Goal: Find contact information: Find contact information

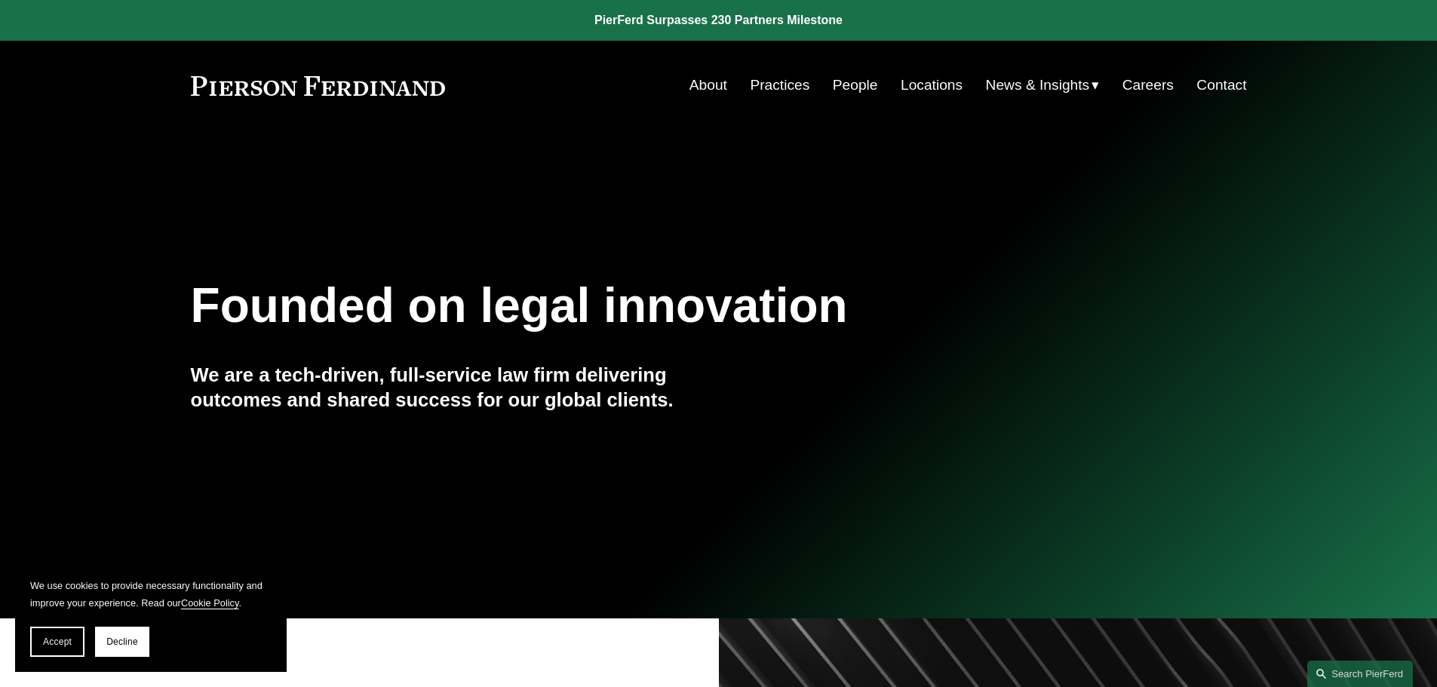
click at [925, 87] on link "Locations" at bounding box center [931, 85] width 62 height 29
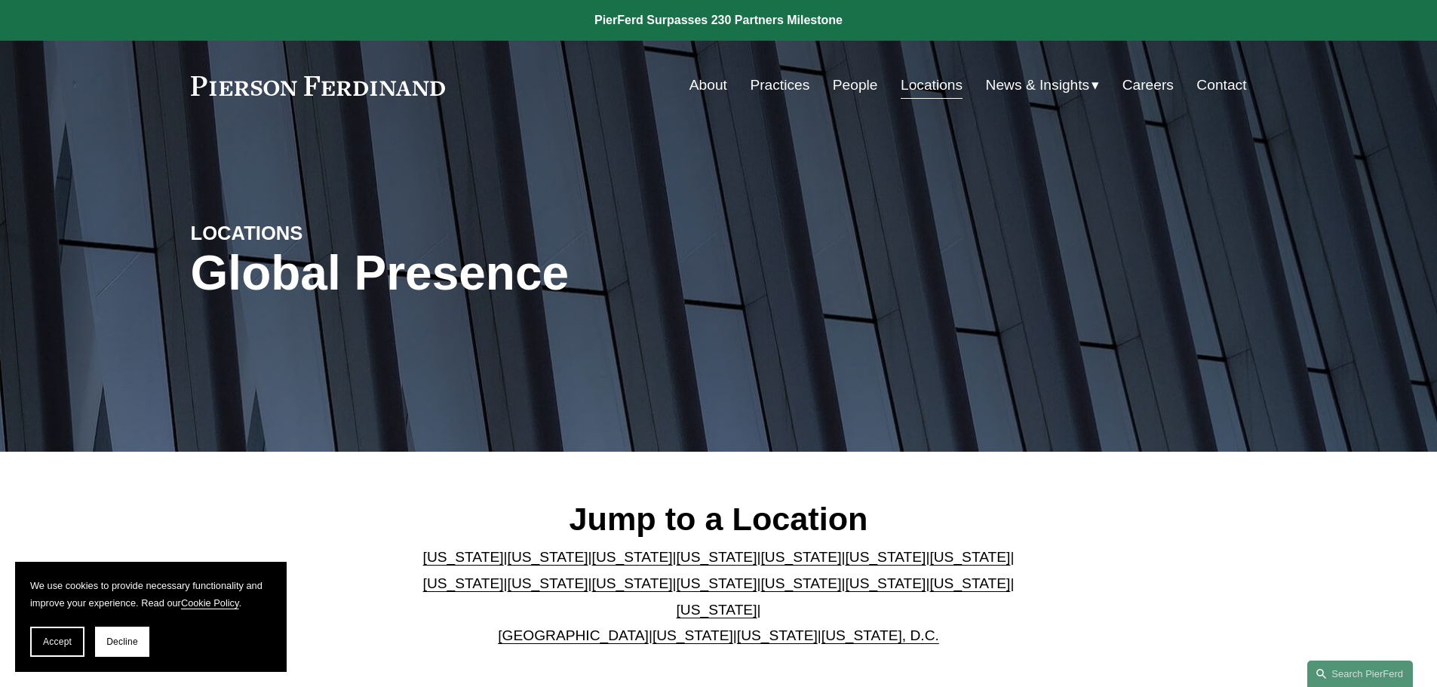
click at [990, 573] on p "Arizona | California | Colorado | Delaware | Florida | Georgia | Illinois | Mas…" at bounding box center [718, 596] width 616 height 104
click at [504, 575] on link "[US_STATE]" at bounding box center [463, 583] width 81 height 16
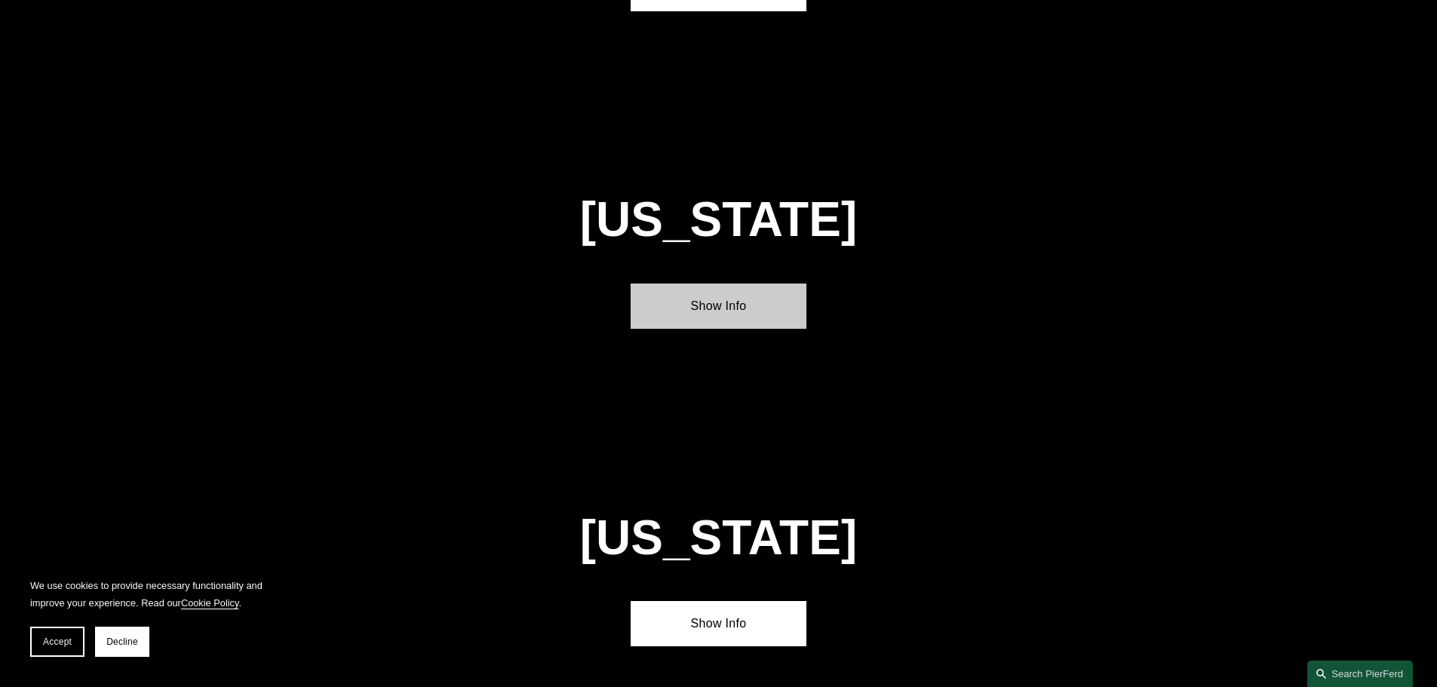
scroll to position [2890, 0]
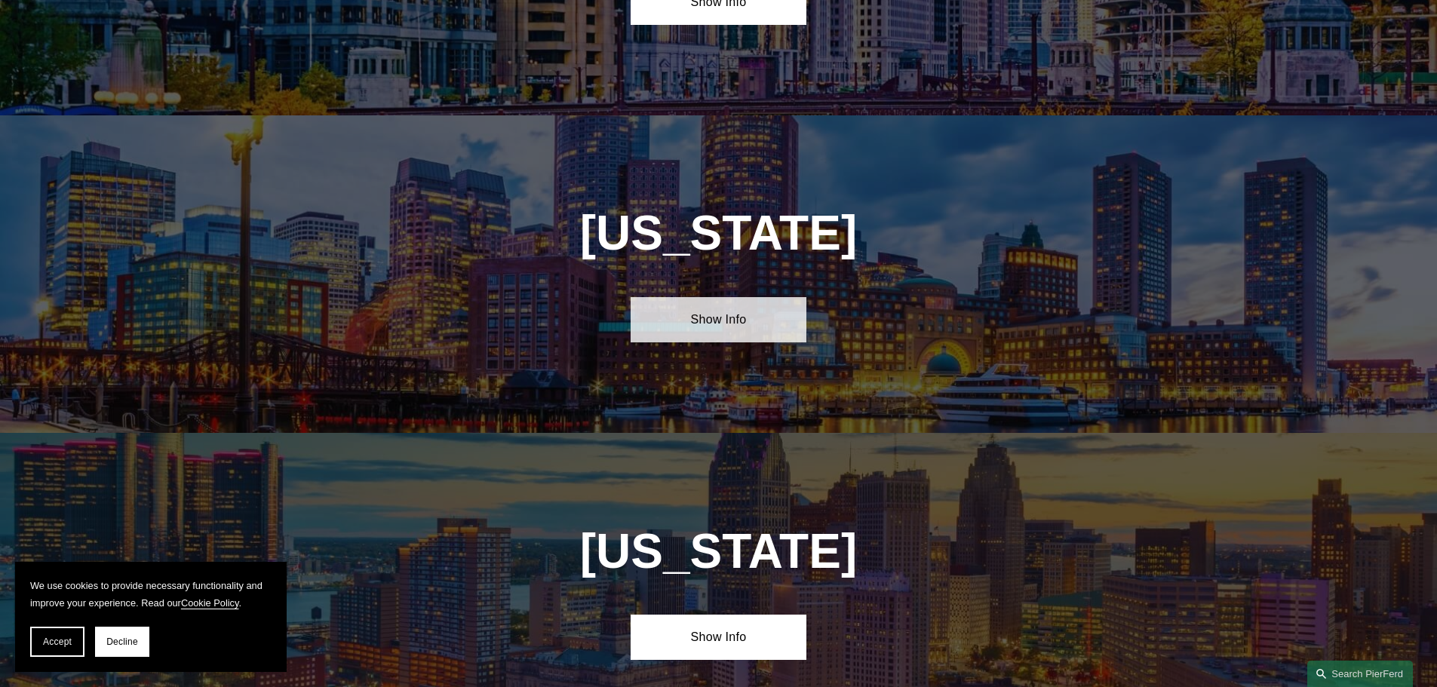
click at [704, 297] on link "Show Info" at bounding box center [718, 319] width 176 height 45
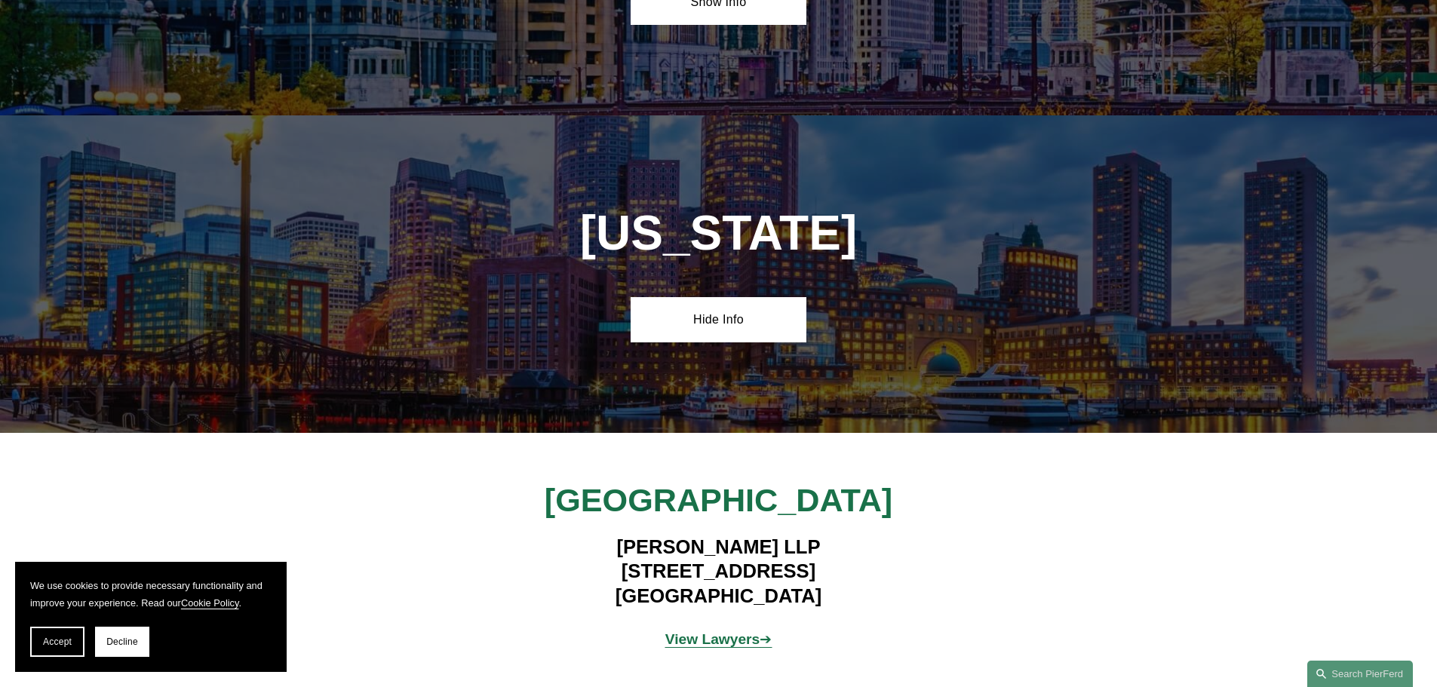
click at [695, 631] on strong "View Lawyers" at bounding box center [712, 639] width 95 height 16
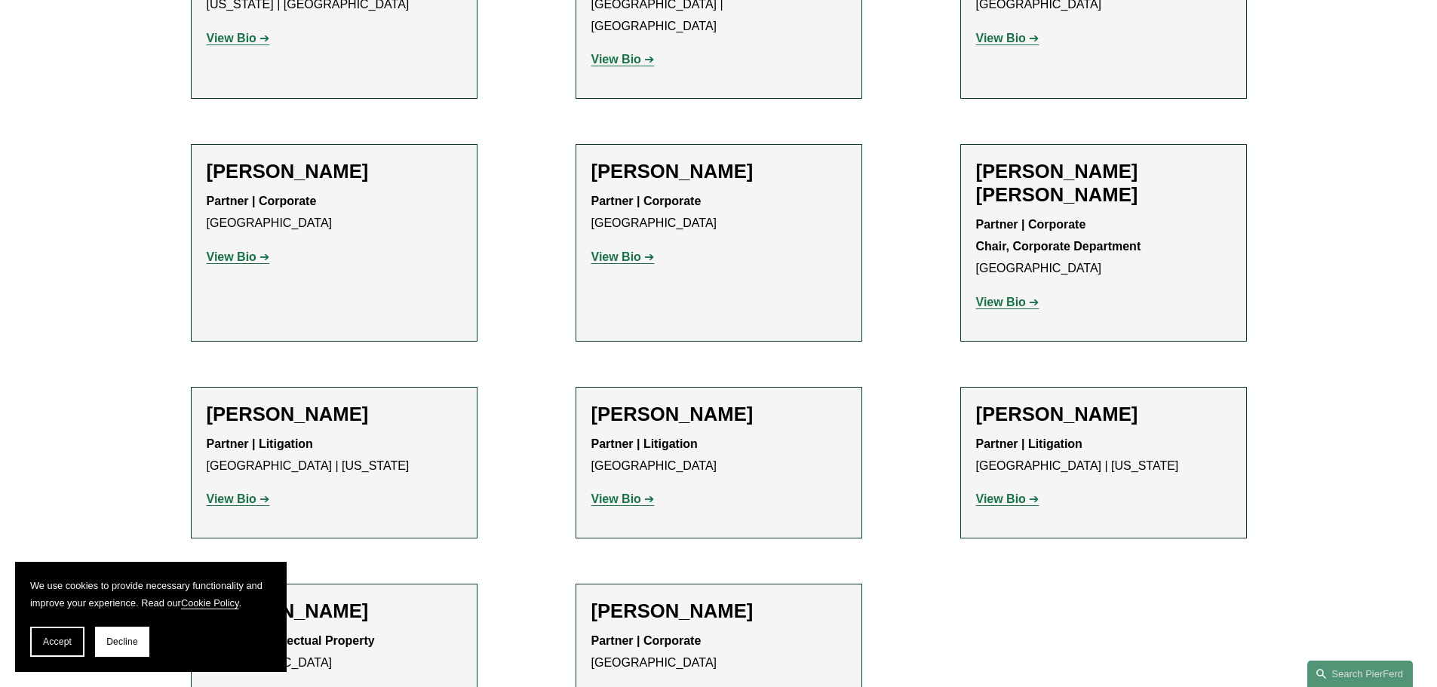
scroll to position [754, 0]
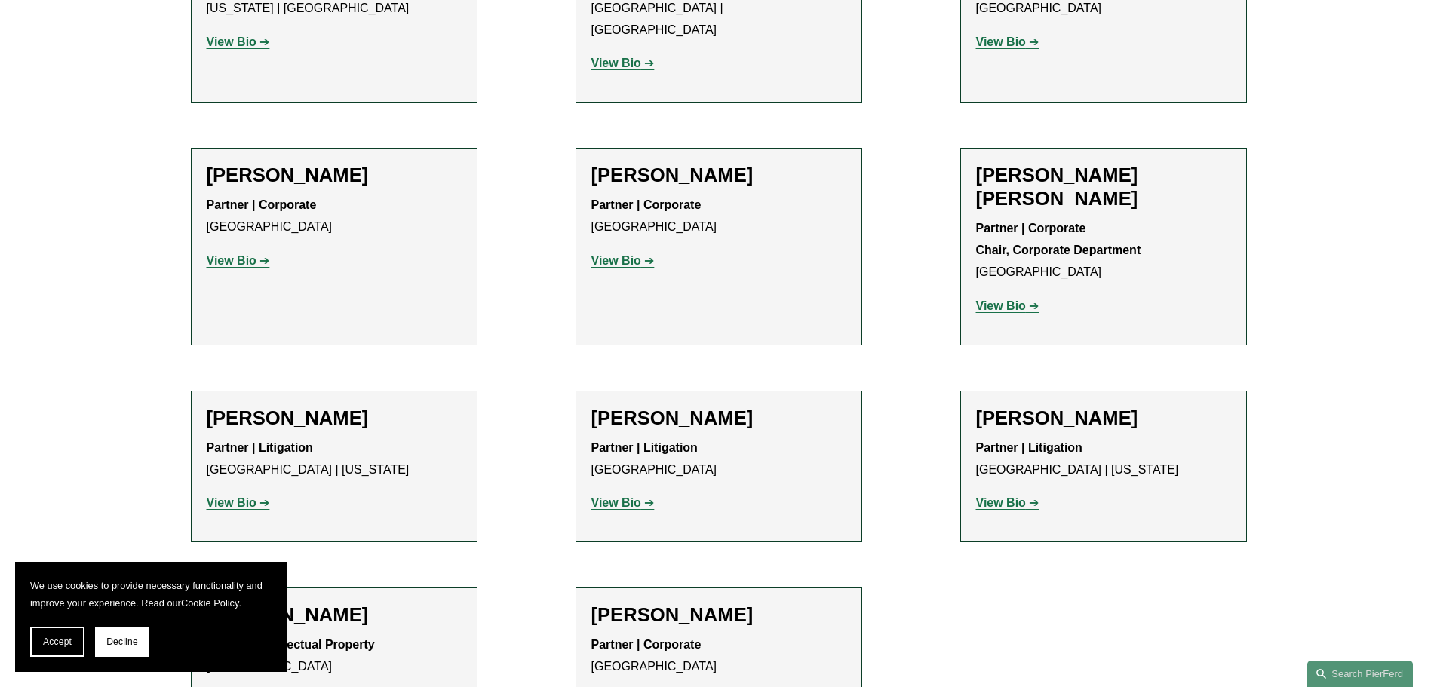
click at [238, 254] on strong "View Bio" at bounding box center [232, 260] width 50 height 13
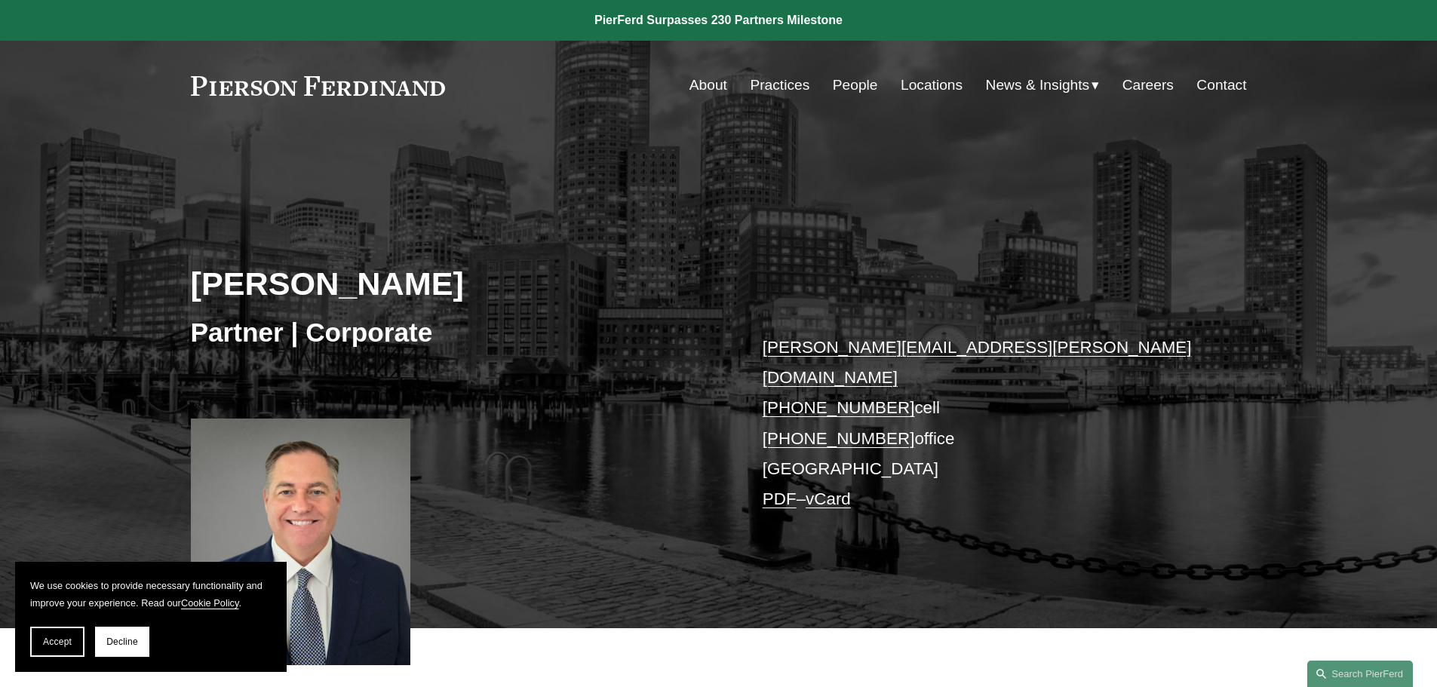
click at [667, 226] on div "Peter J. Cahill Partner | Corporate peter.cahill@pierferd.com +1.781.915.4058 c…" at bounding box center [718, 400] width 1437 height 455
click at [919, 81] on link "Locations" at bounding box center [931, 85] width 62 height 29
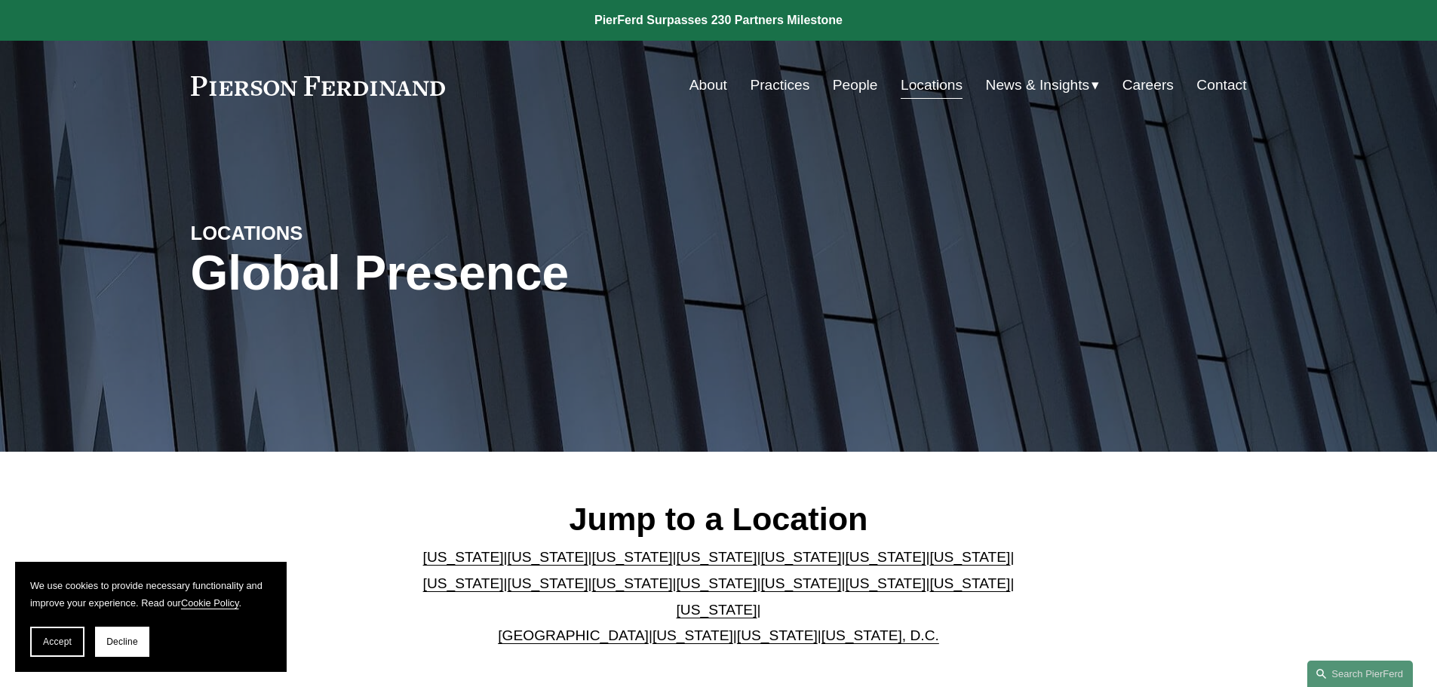
click at [504, 575] on link "[US_STATE]" at bounding box center [463, 583] width 81 height 16
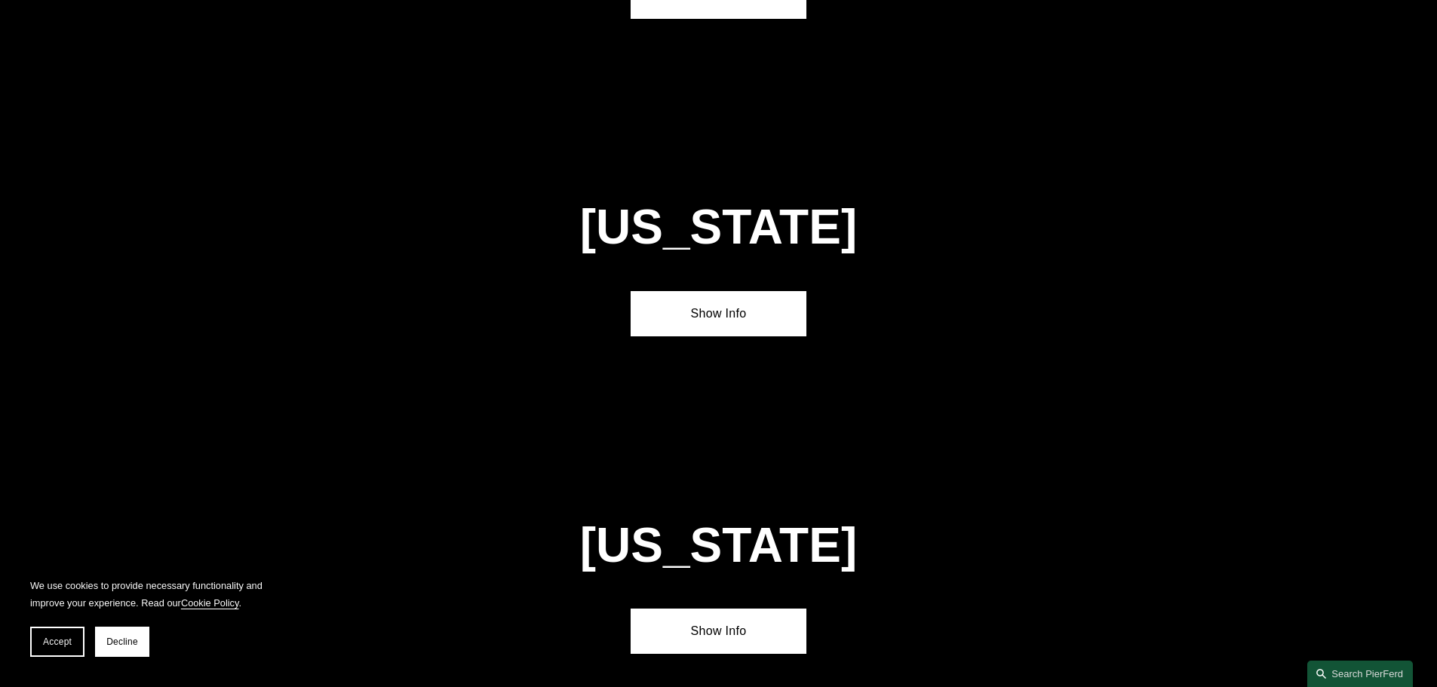
scroll to position [2909, 0]
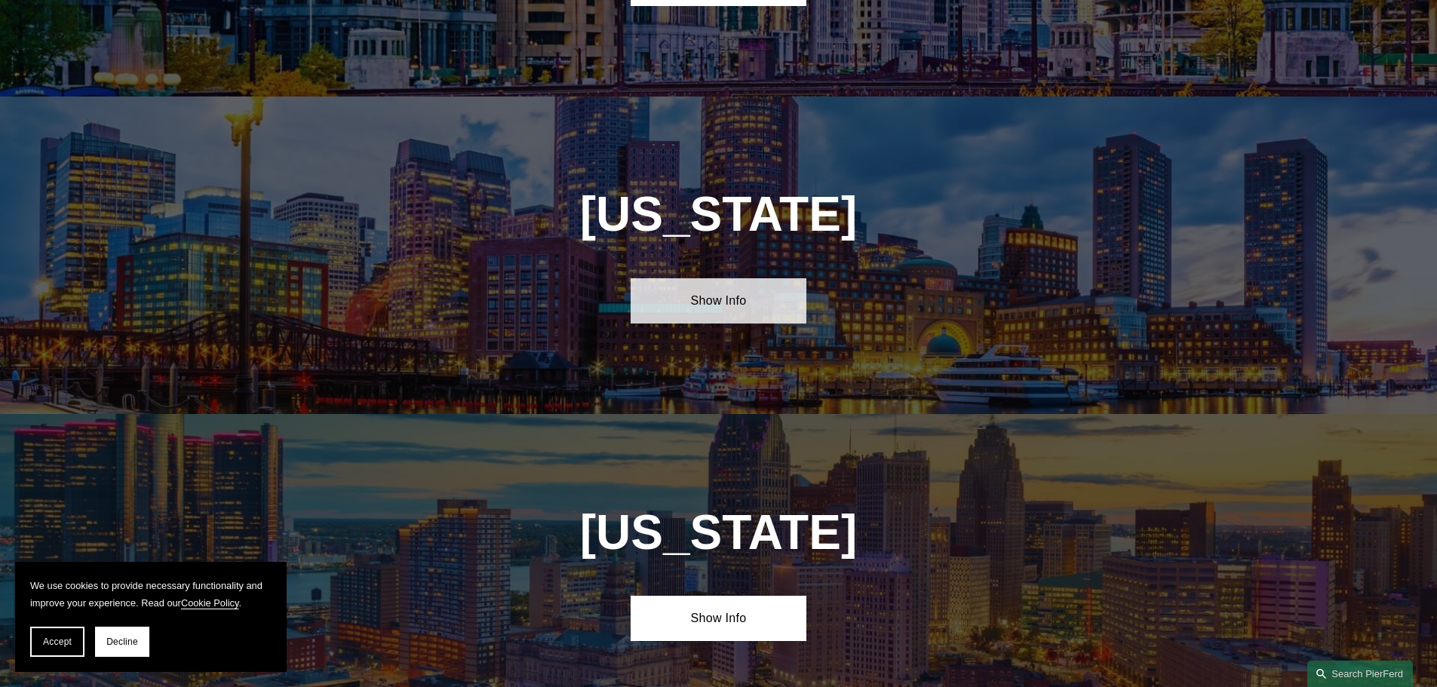
click at [716, 278] on link "Show Info" at bounding box center [718, 300] width 176 height 45
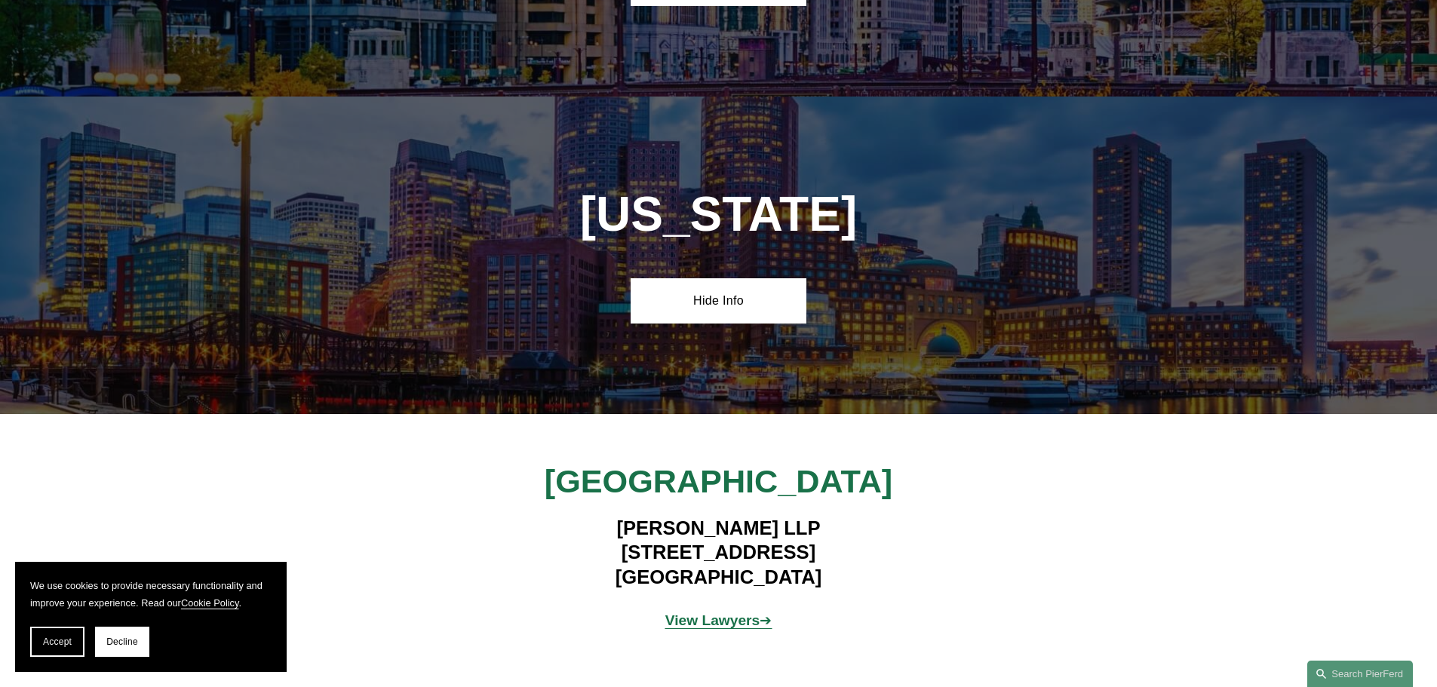
click at [694, 612] on strong "View Lawyers" at bounding box center [712, 620] width 95 height 16
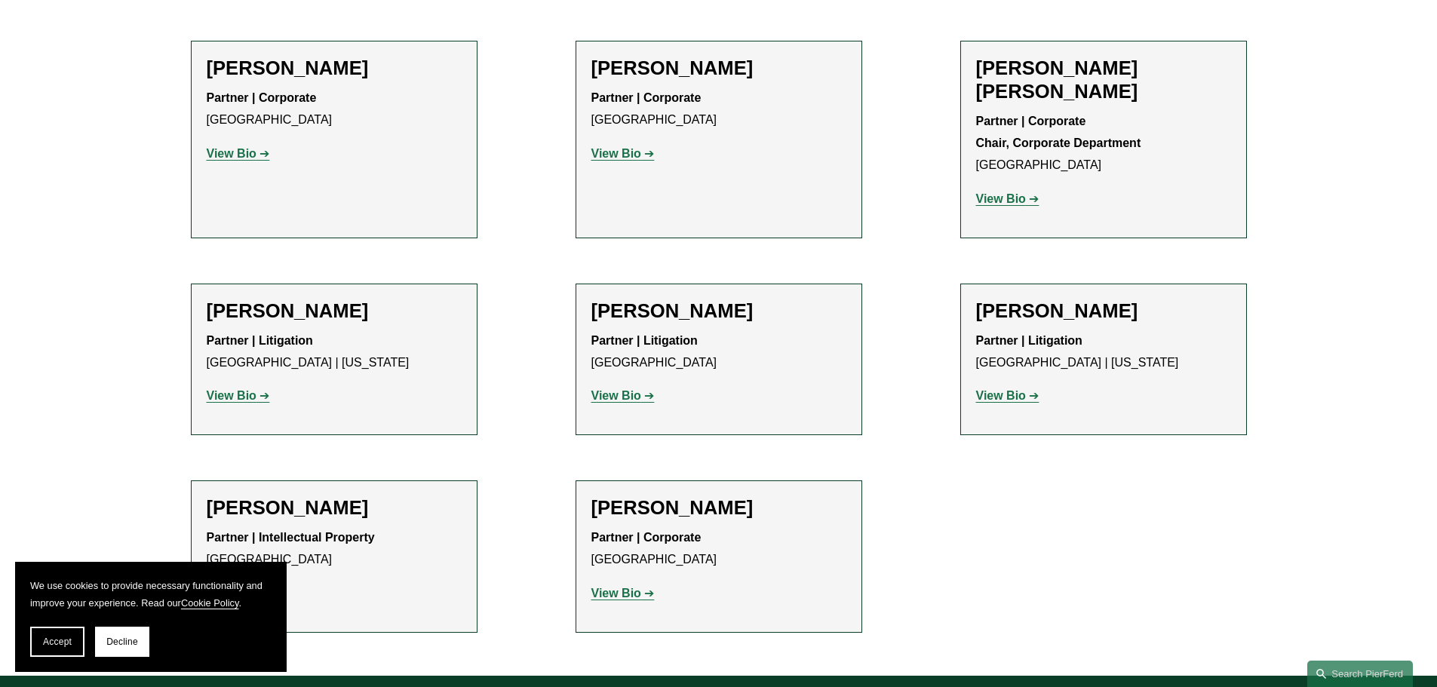
scroll to position [924, 0]
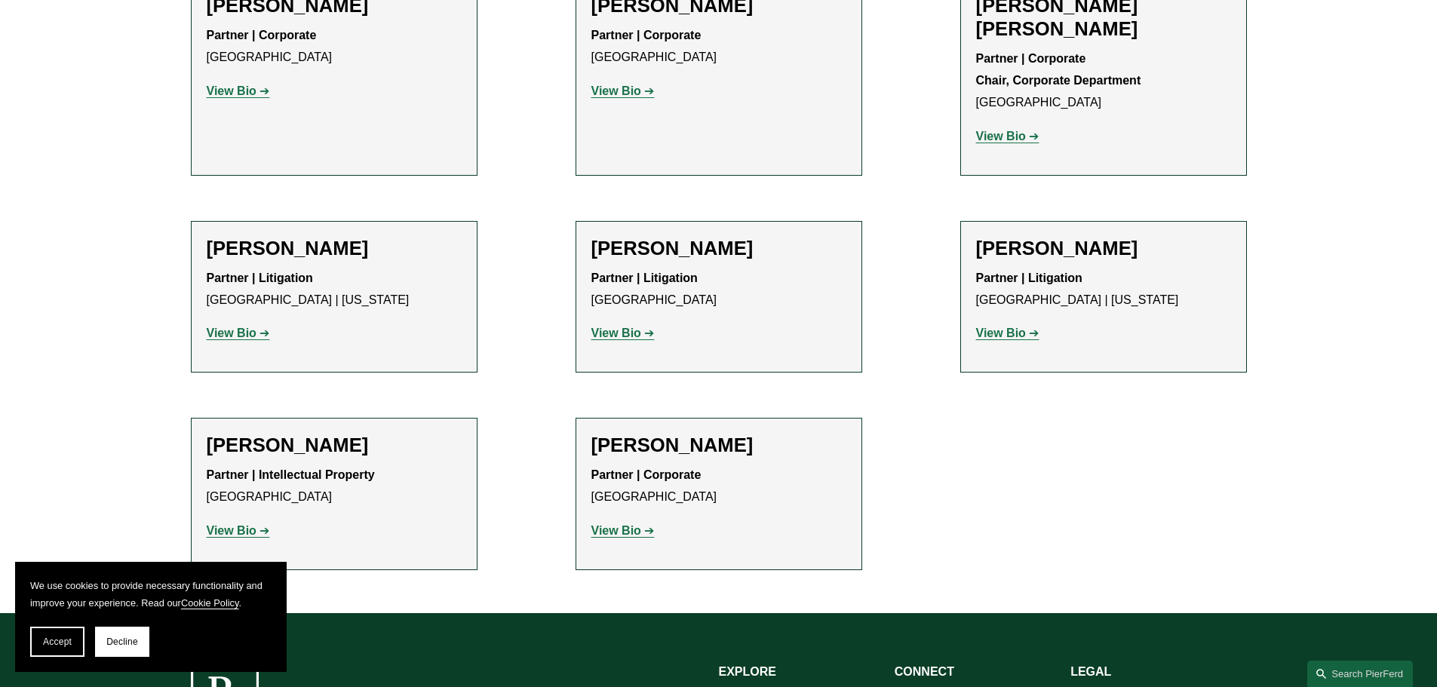
click at [630, 524] on strong "View Bio" at bounding box center [616, 530] width 50 height 13
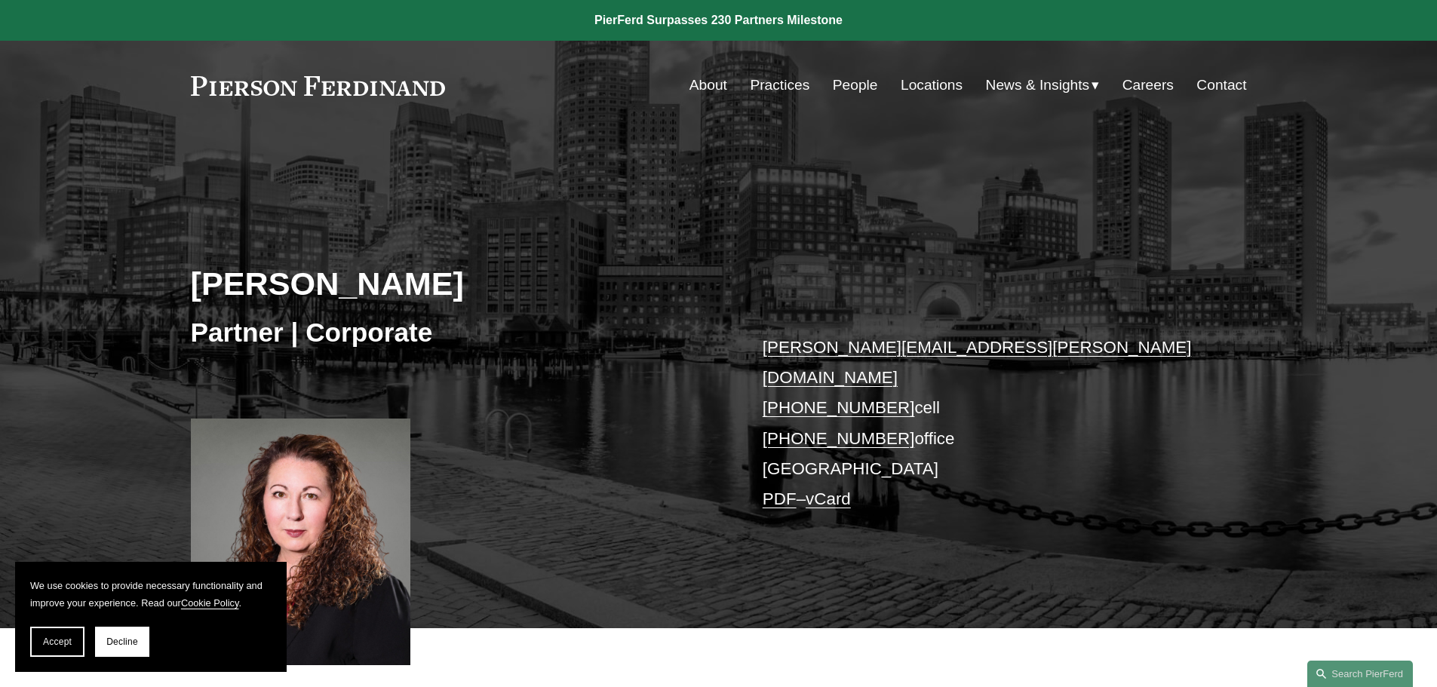
click at [917, 87] on link "Locations" at bounding box center [931, 85] width 62 height 29
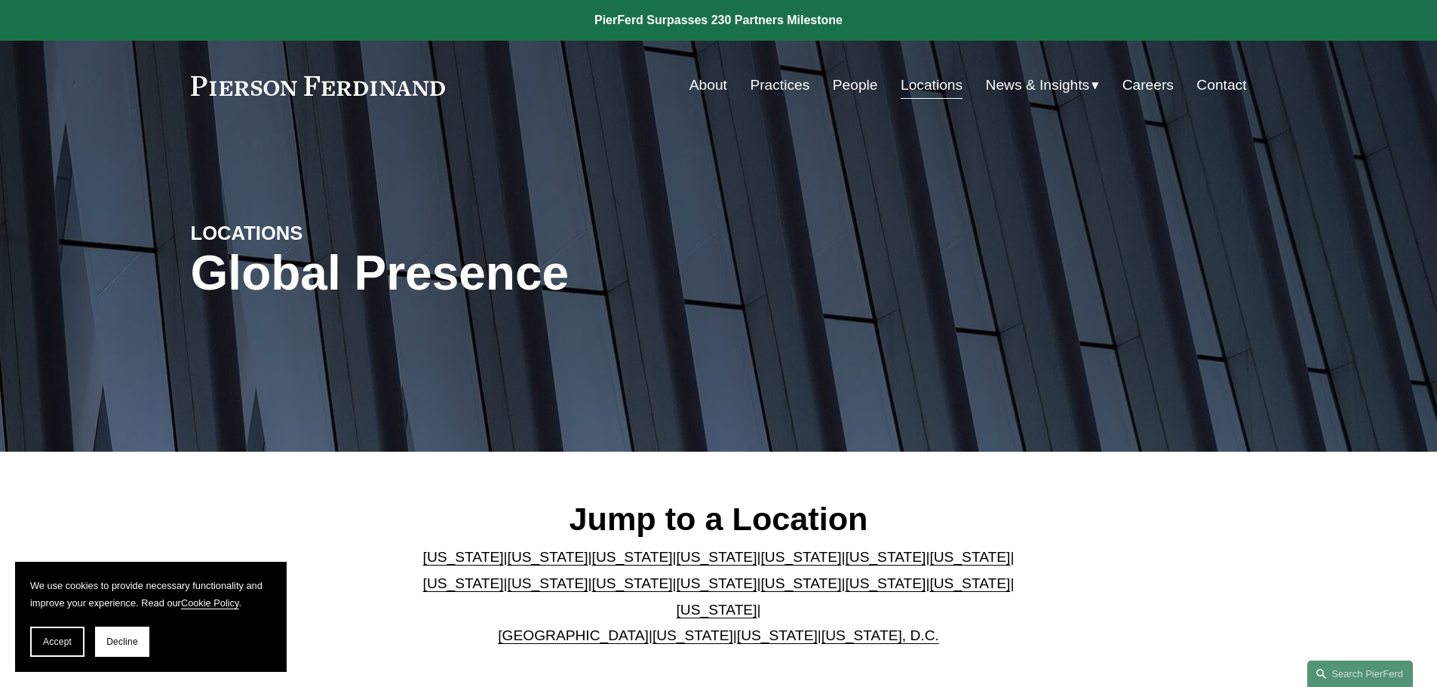
click at [504, 575] on link "[US_STATE]" at bounding box center [463, 583] width 81 height 16
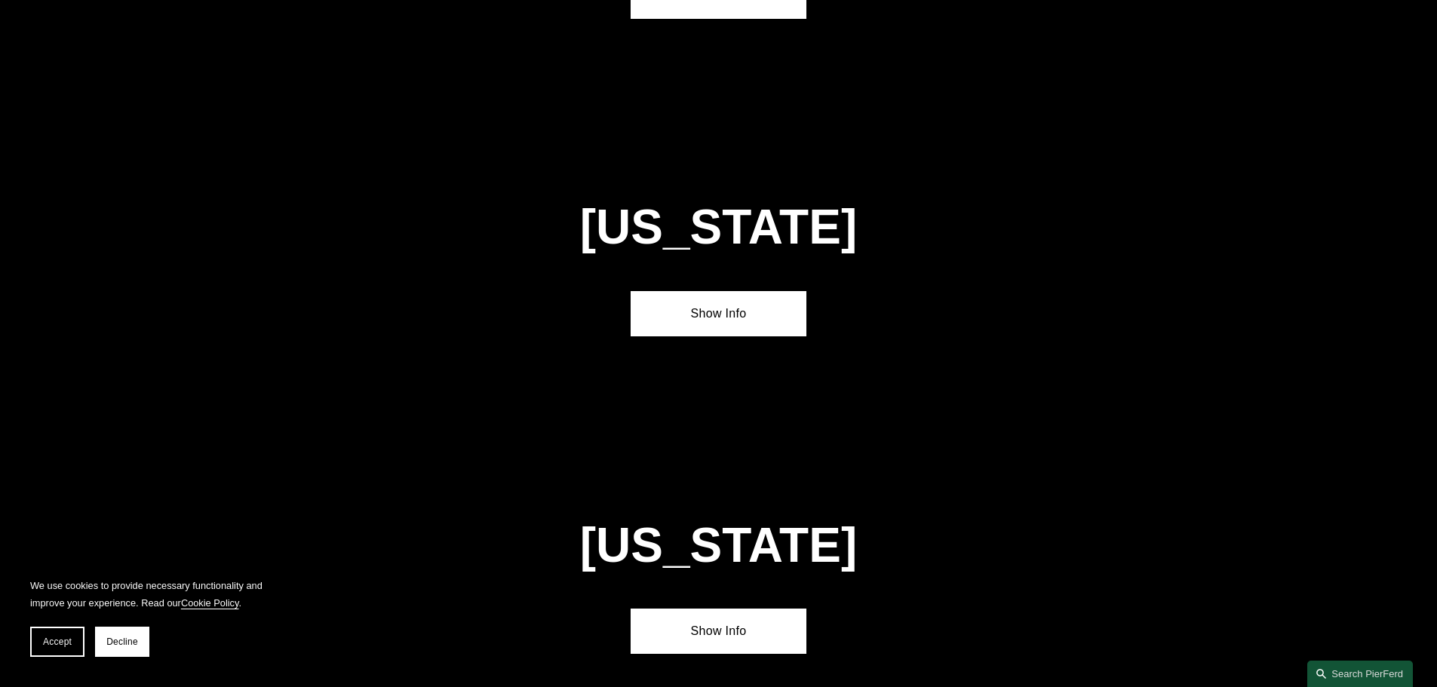
scroll to position [2909, 0]
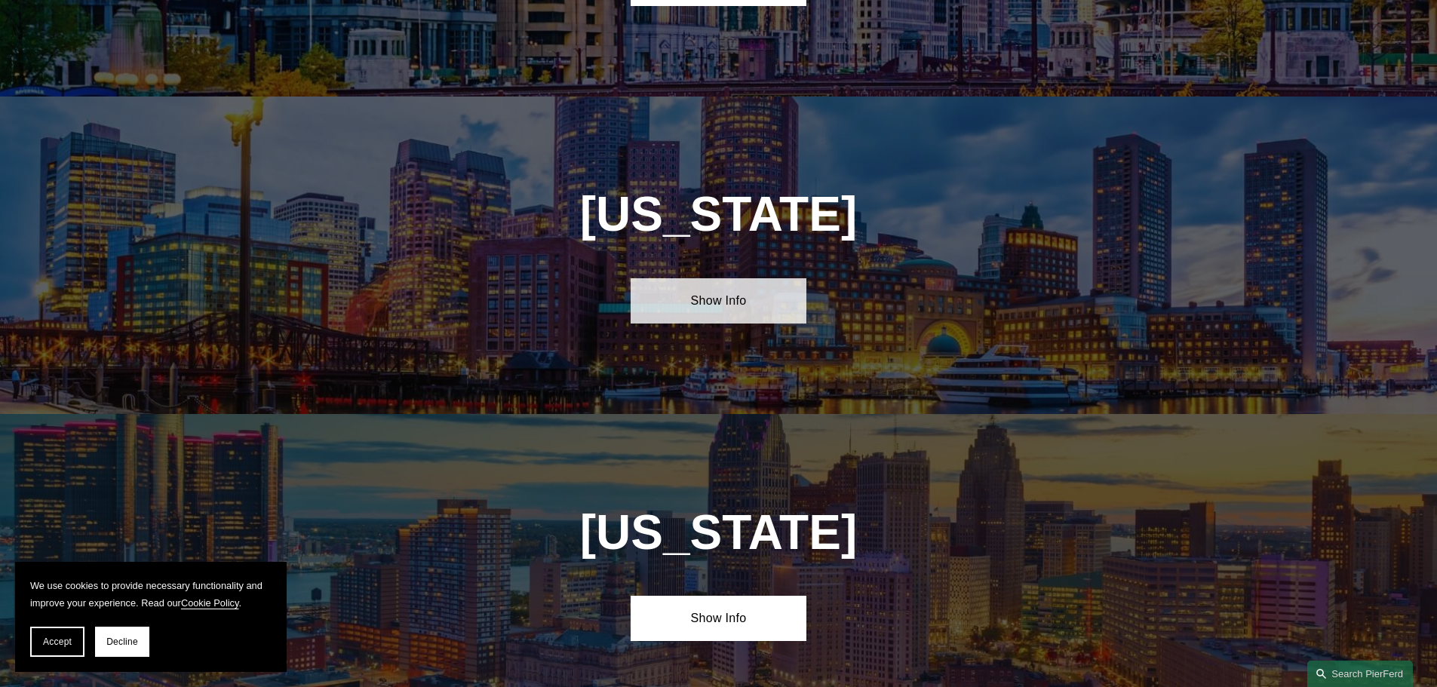
click at [712, 278] on link "Show Info" at bounding box center [718, 300] width 176 height 45
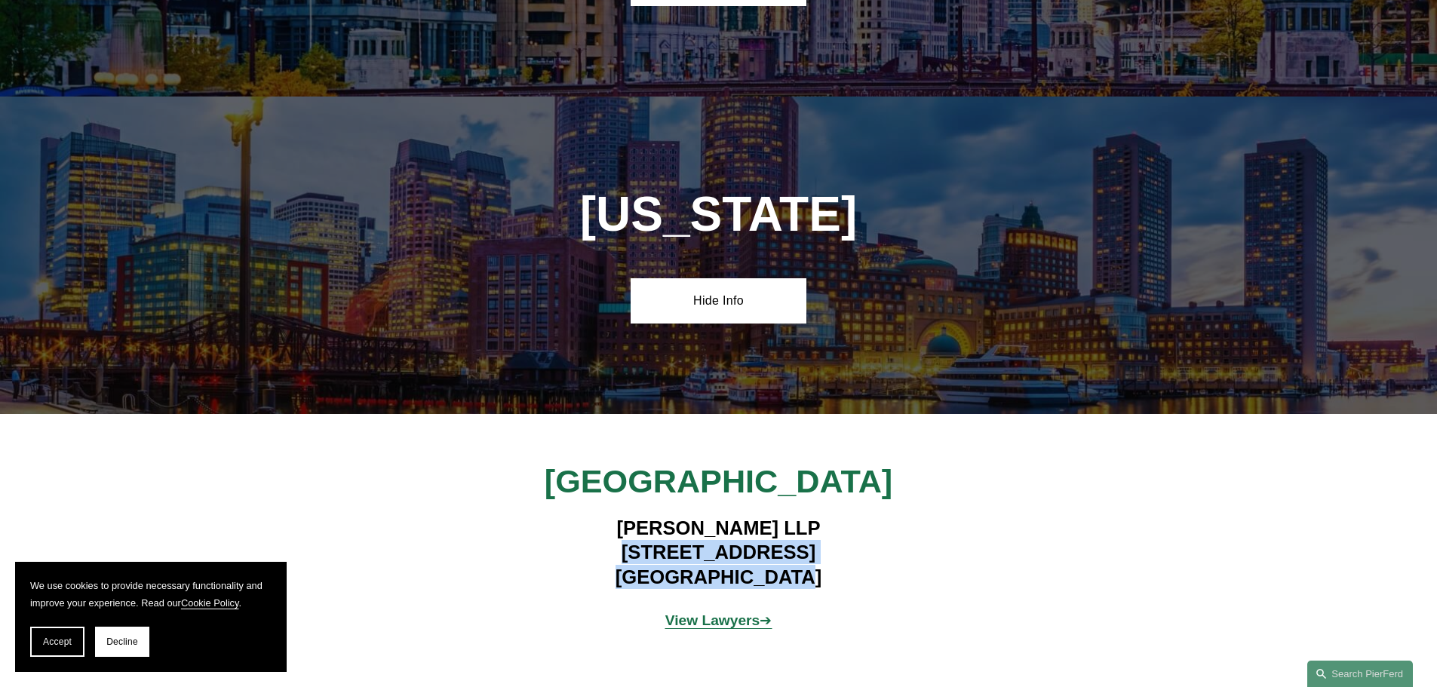
drag, startPoint x: 584, startPoint y: 454, endPoint x: 860, endPoint y: 471, distance: 275.8
click at [860, 516] on h4 "[PERSON_NAME] LLP [STREET_ADDRESS]" at bounding box center [718, 552] width 440 height 73
copy h4 "[STREET_ADDRESS]"
